Goal: Task Accomplishment & Management: Use online tool/utility

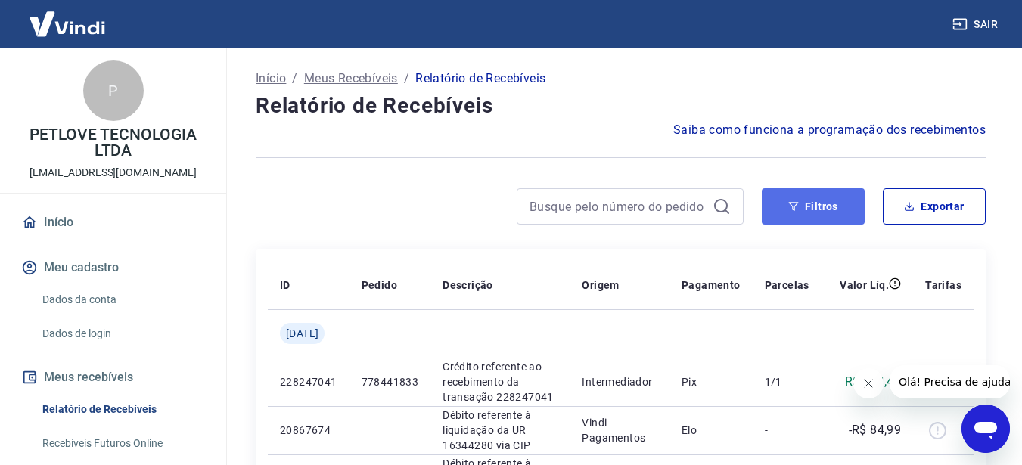
click at [810, 204] on button "Filtros" at bounding box center [812, 206] width 103 height 36
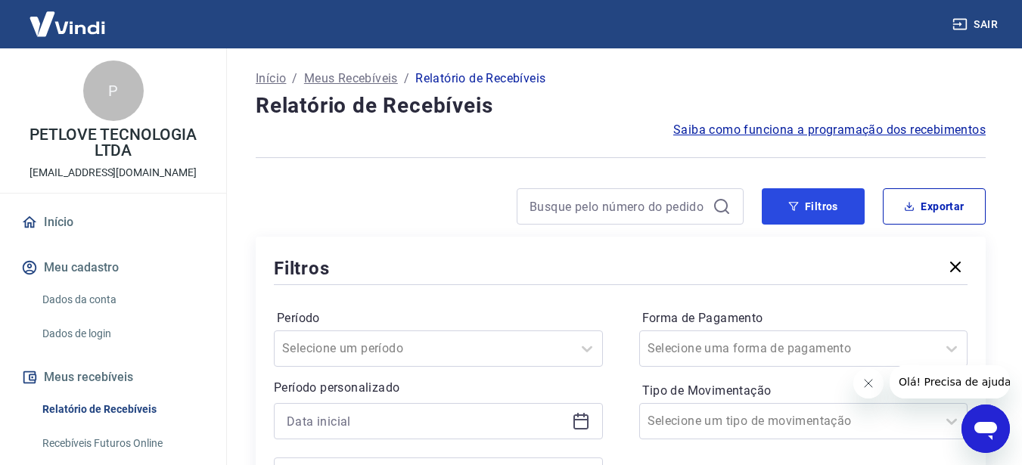
scroll to position [151, 0]
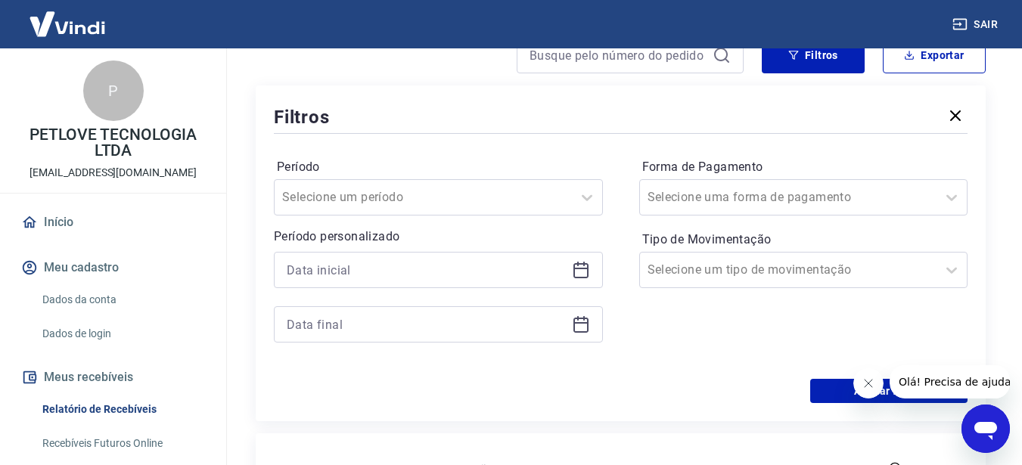
click at [575, 268] on icon at bounding box center [580, 269] width 15 height 2
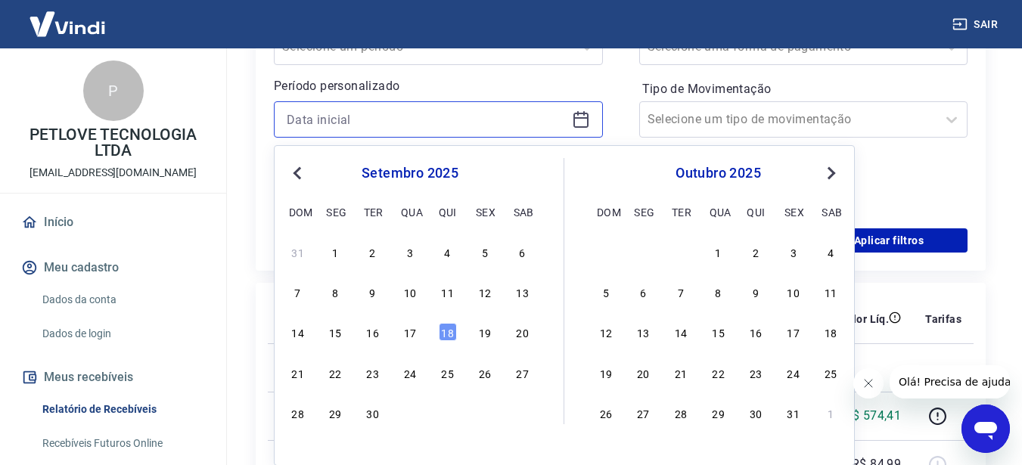
scroll to position [302, 0]
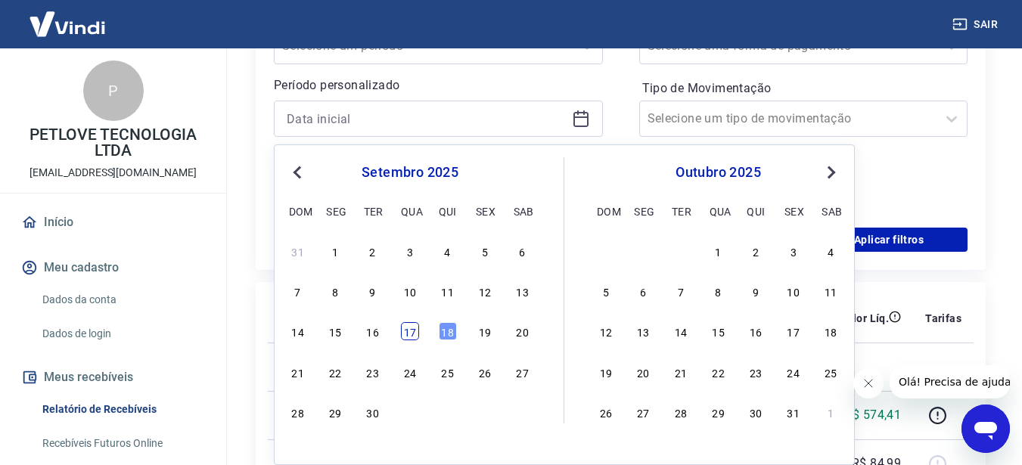
click at [404, 329] on div "17" at bounding box center [410, 331] width 18 height 18
type input "[DATE]"
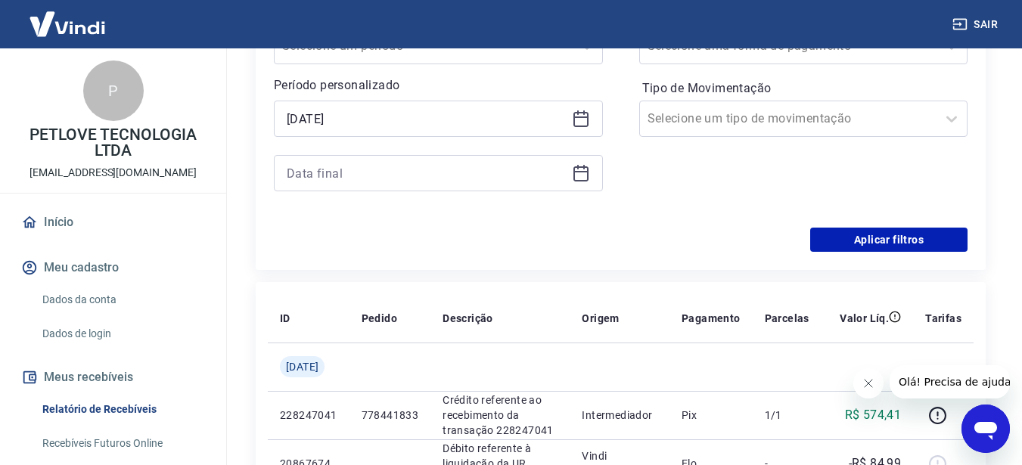
click at [582, 176] on icon at bounding box center [581, 173] width 18 height 18
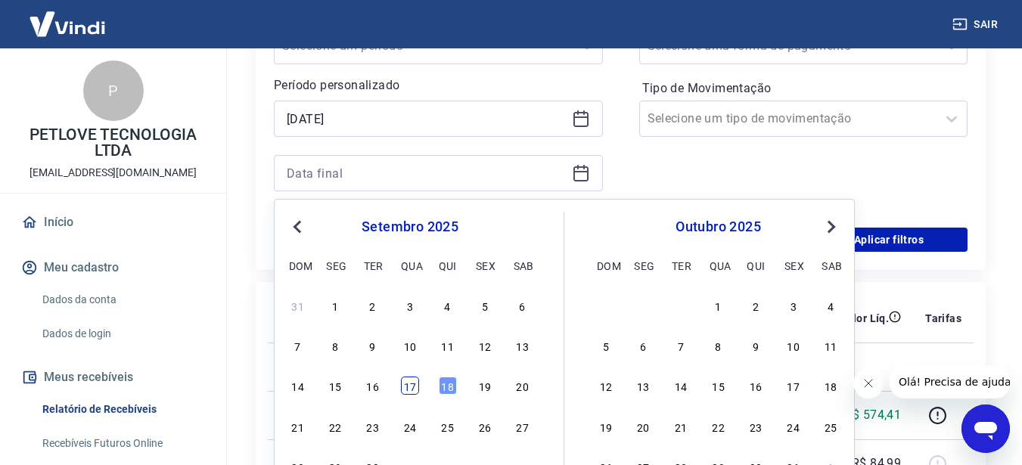
click at [408, 389] on div "17" at bounding box center [410, 386] width 18 height 18
type input "[DATE]"
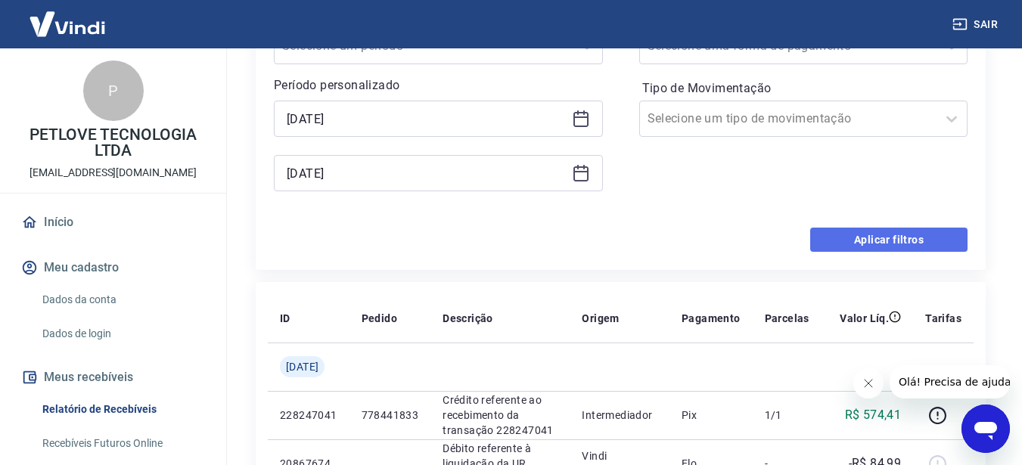
click at [869, 236] on button "Aplicar filtros" at bounding box center [888, 240] width 157 height 24
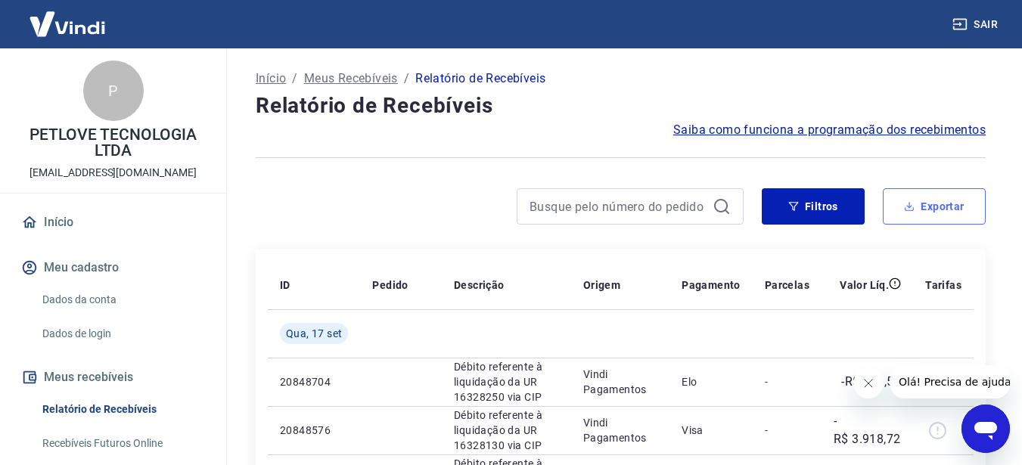
click at [926, 197] on button "Exportar" at bounding box center [933, 206] width 103 height 36
type input "[DATE]"
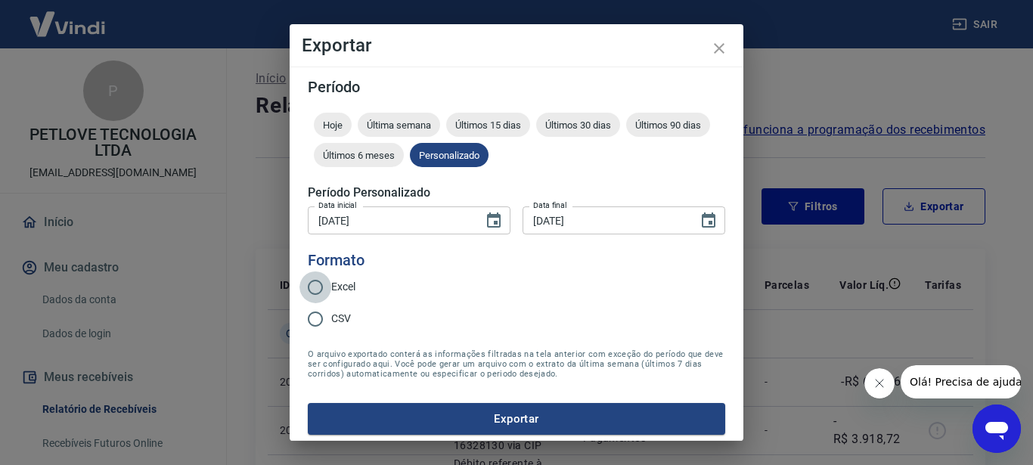
drag, startPoint x: 321, startPoint y: 284, endPoint x: 367, endPoint y: 304, distance: 50.1
click at [321, 284] on input "Excel" at bounding box center [315, 287] width 32 height 32
radio input "true"
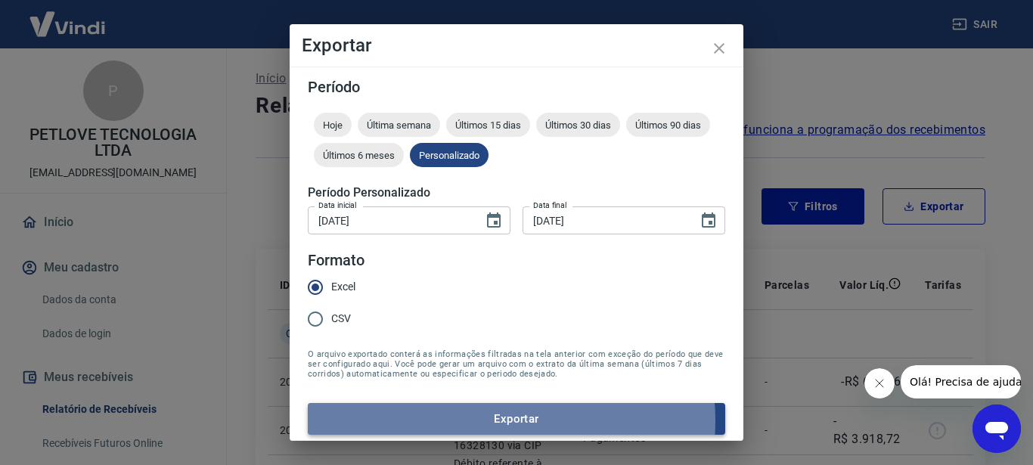
click at [473, 421] on button "Exportar" at bounding box center [516, 419] width 417 height 32
